Goal: Find specific page/section: Find specific page/section

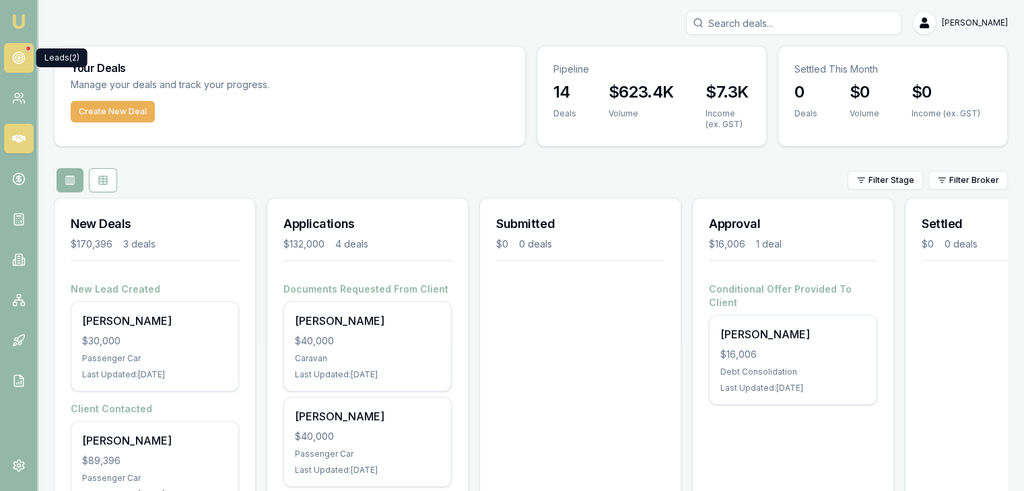
click at [19, 55] on icon at bounding box center [18, 57] width 13 height 13
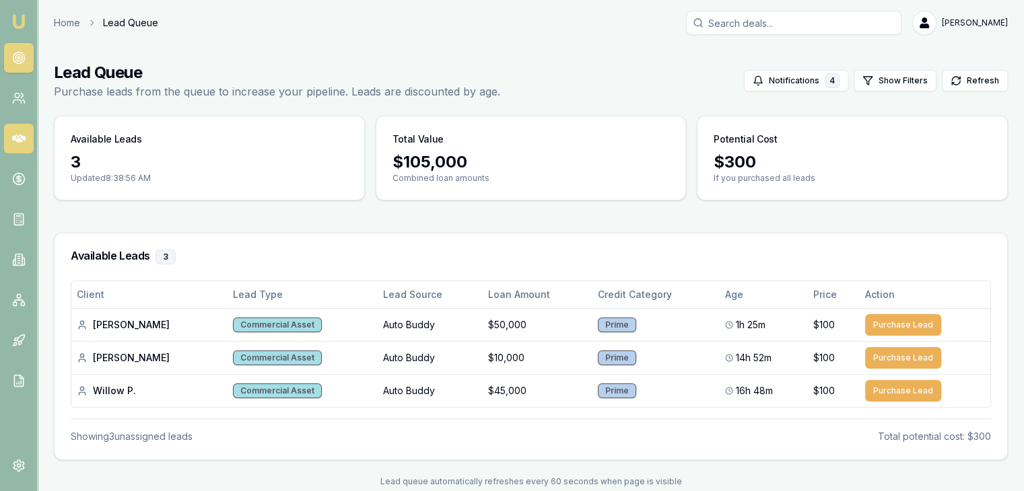
click at [18, 135] on icon at bounding box center [18, 138] width 13 height 13
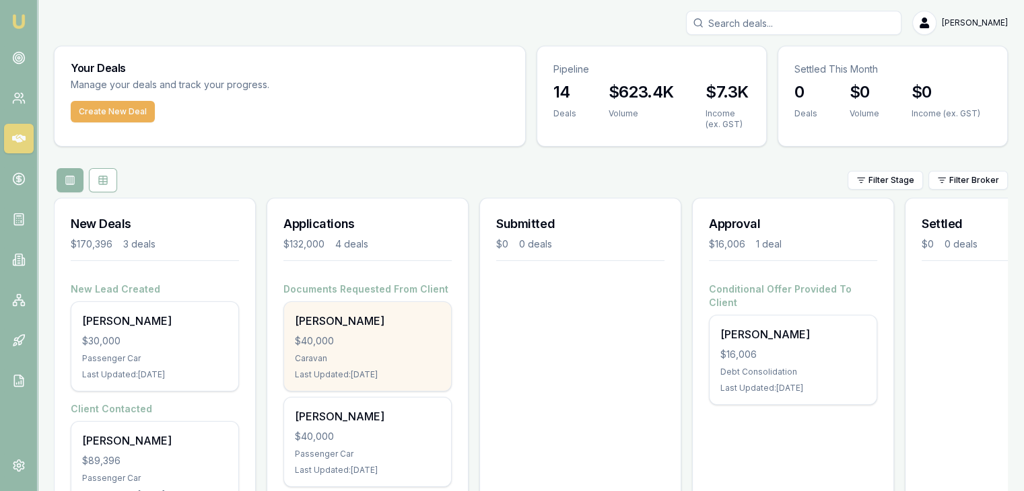
scroll to position [67, 0]
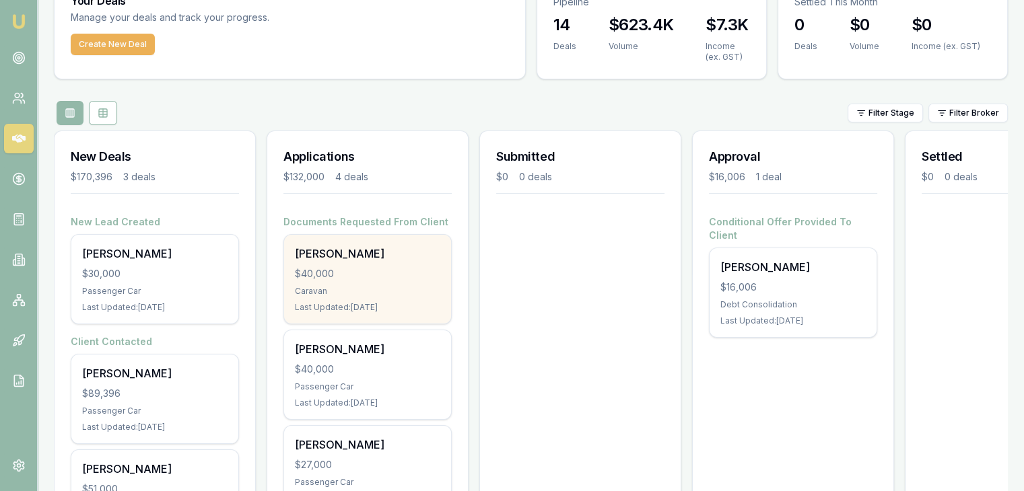
click at [339, 281] on div "Joel Cheetham $40,000 Caravan Last Updated: 1 day ago" at bounding box center [367, 279] width 167 height 89
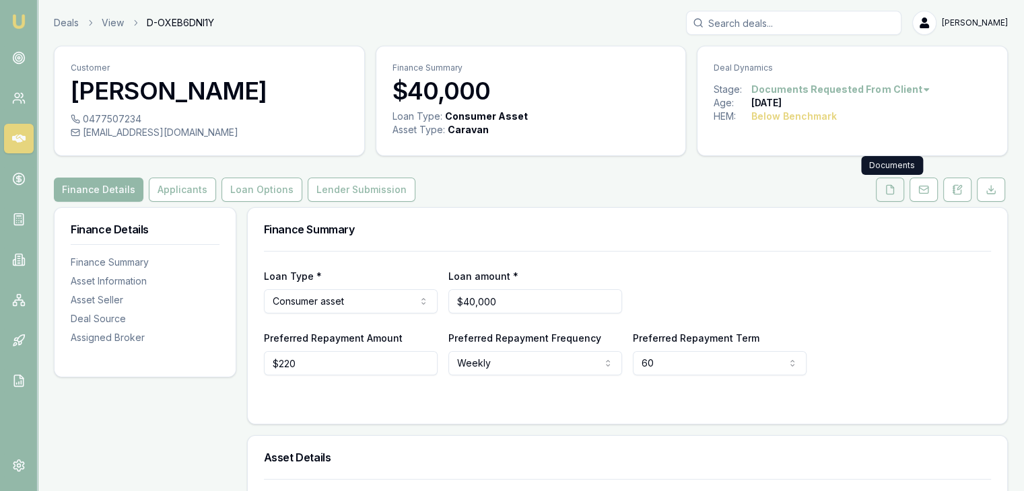
click at [885, 192] on icon at bounding box center [890, 189] width 11 height 11
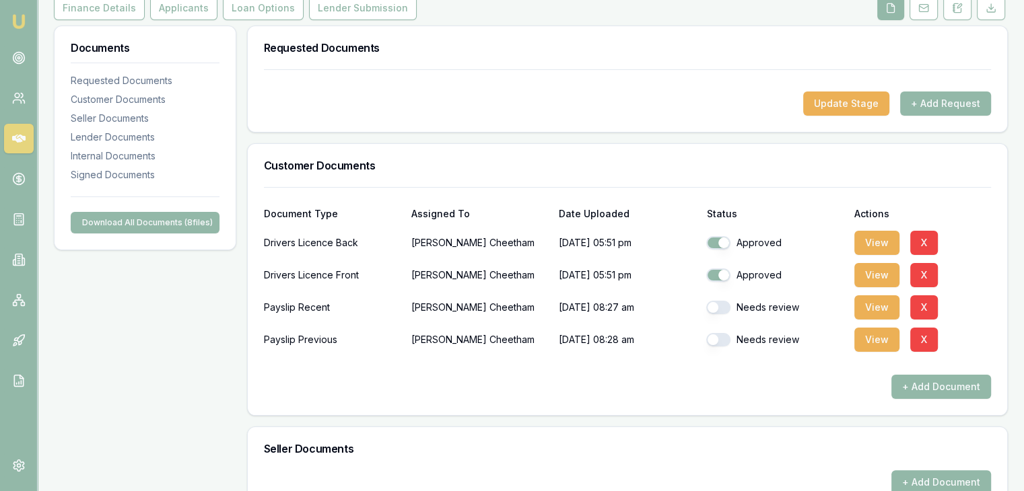
scroll to position [202, 0]
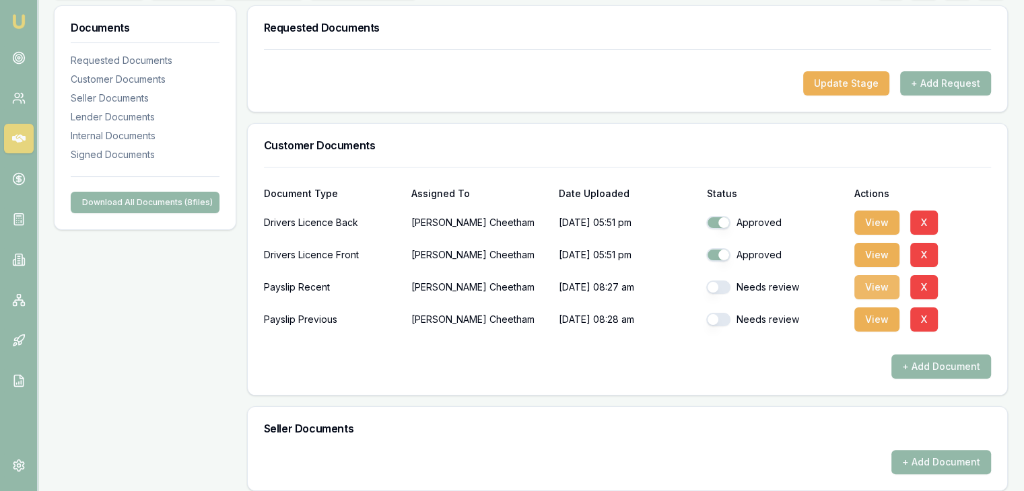
click at [880, 285] on button "View" at bounding box center [876, 287] width 45 height 24
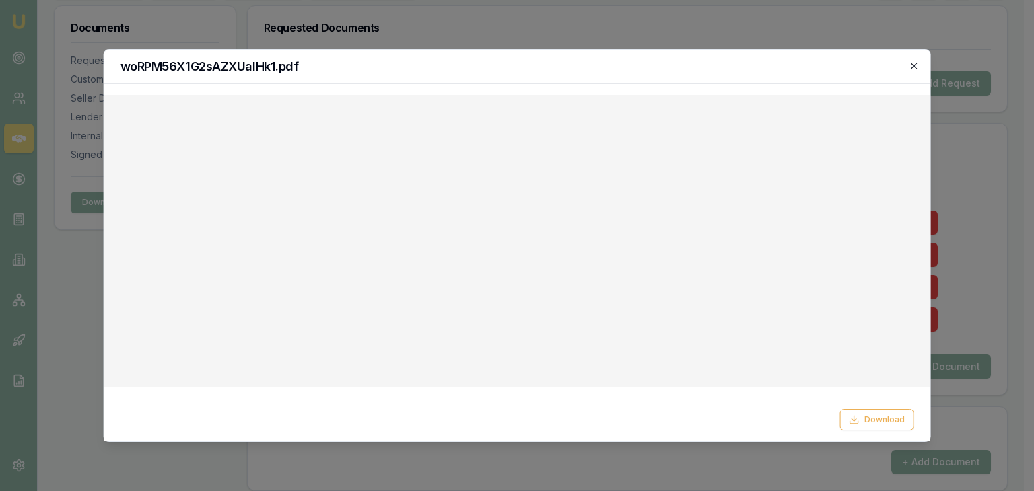
click at [912, 64] on icon "button" at bounding box center [914, 66] width 6 height 6
